Goal: Task Accomplishment & Management: Manage account settings

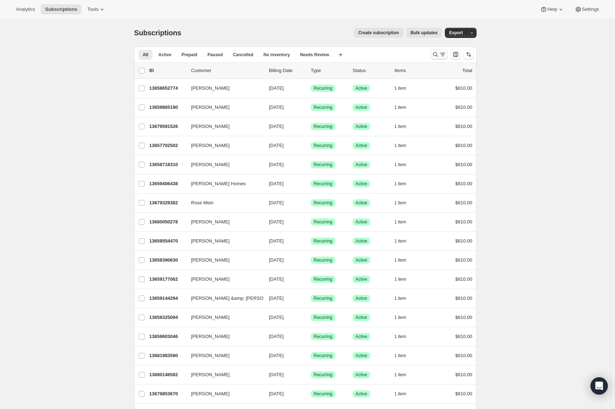
click at [436, 53] on icon "Search and filter results" at bounding box center [435, 54] width 7 height 7
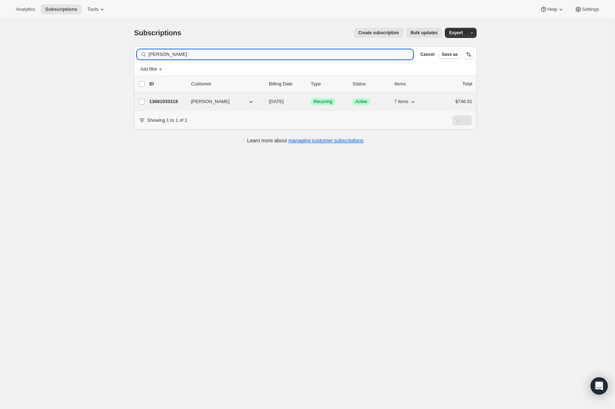
type input "[PERSON_NAME]"
click at [162, 102] on p "13681033318" at bounding box center [167, 101] width 36 height 7
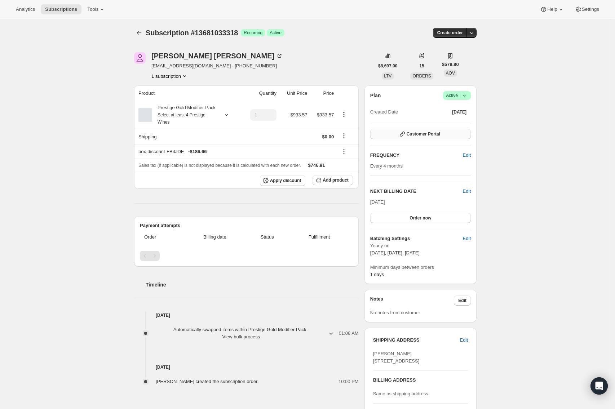
click at [422, 134] on span "Customer Portal" at bounding box center [424, 134] width 34 height 6
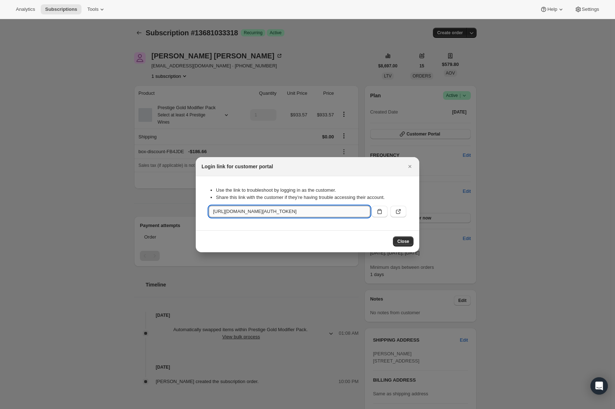
click at [269, 213] on input "[URL][DOMAIN_NAME][AUTH_TOKEN]" at bounding box center [290, 212] width 162 height 12
